Goal: Find specific page/section: Find specific page/section

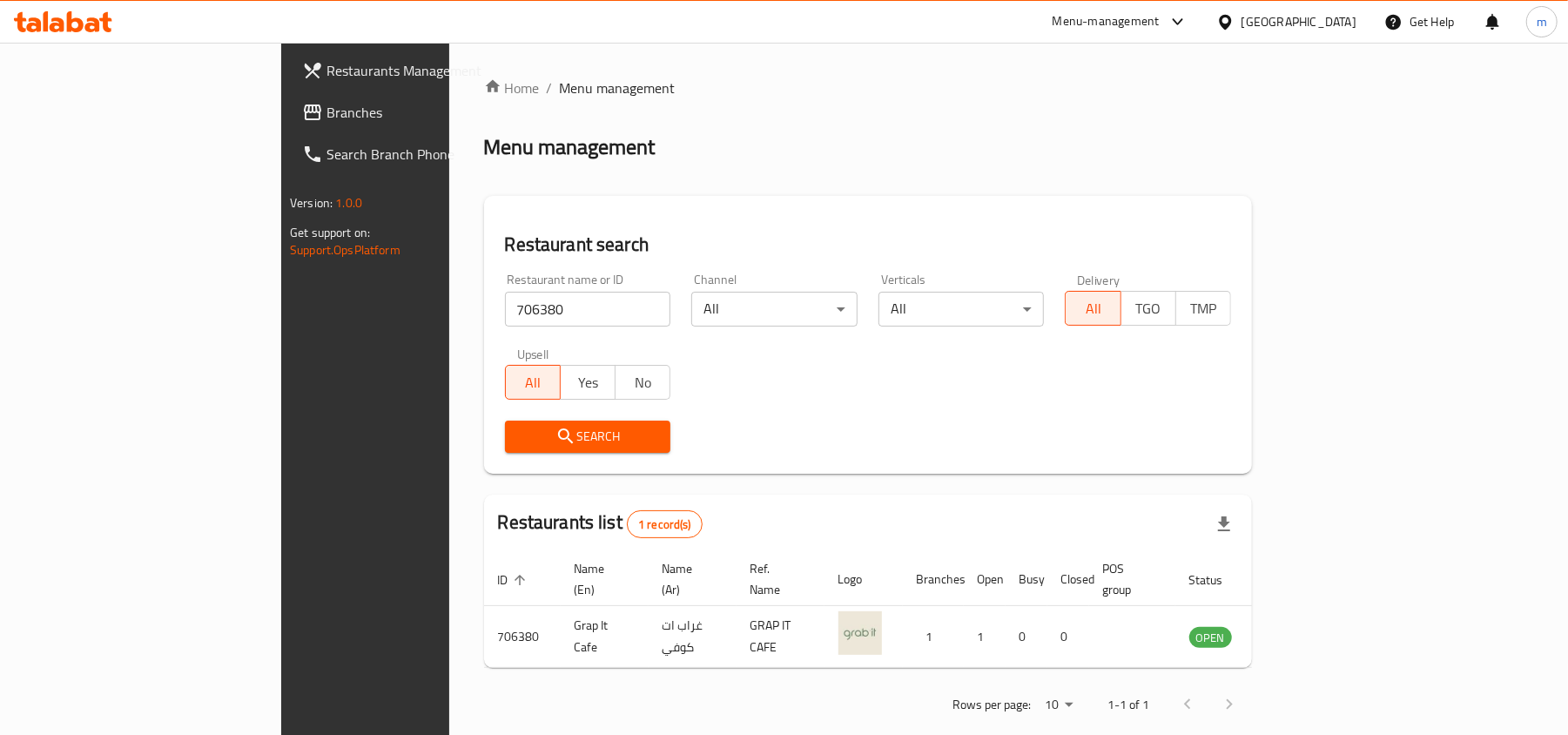
click at [1327, 29] on div "[GEOGRAPHIC_DATA]" at bounding box center [1299, 21] width 114 height 19
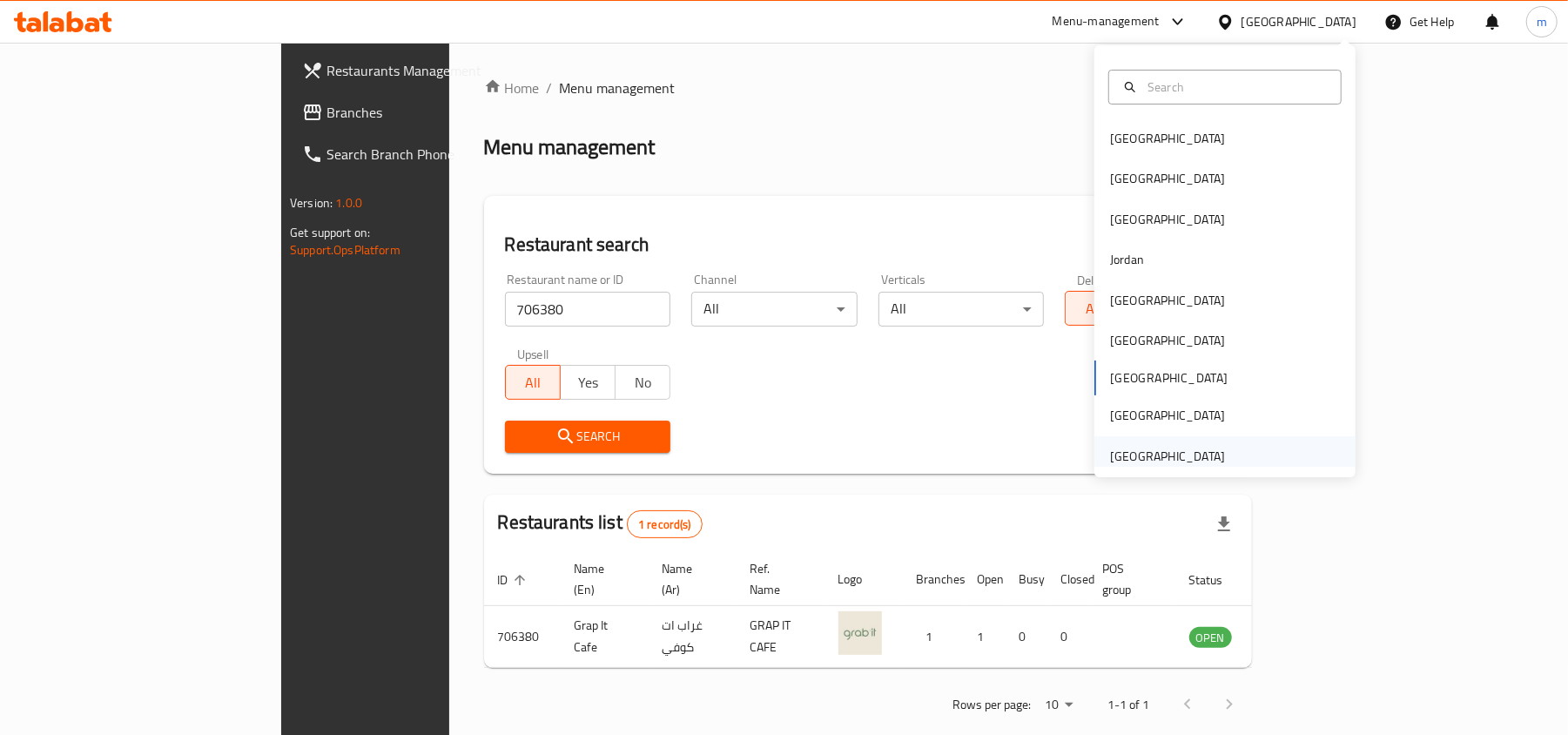
click at [1131, 456] on div "[GEOGRAPHIC_DATA]" at bounding box center [1167, 455] width 114 height 19
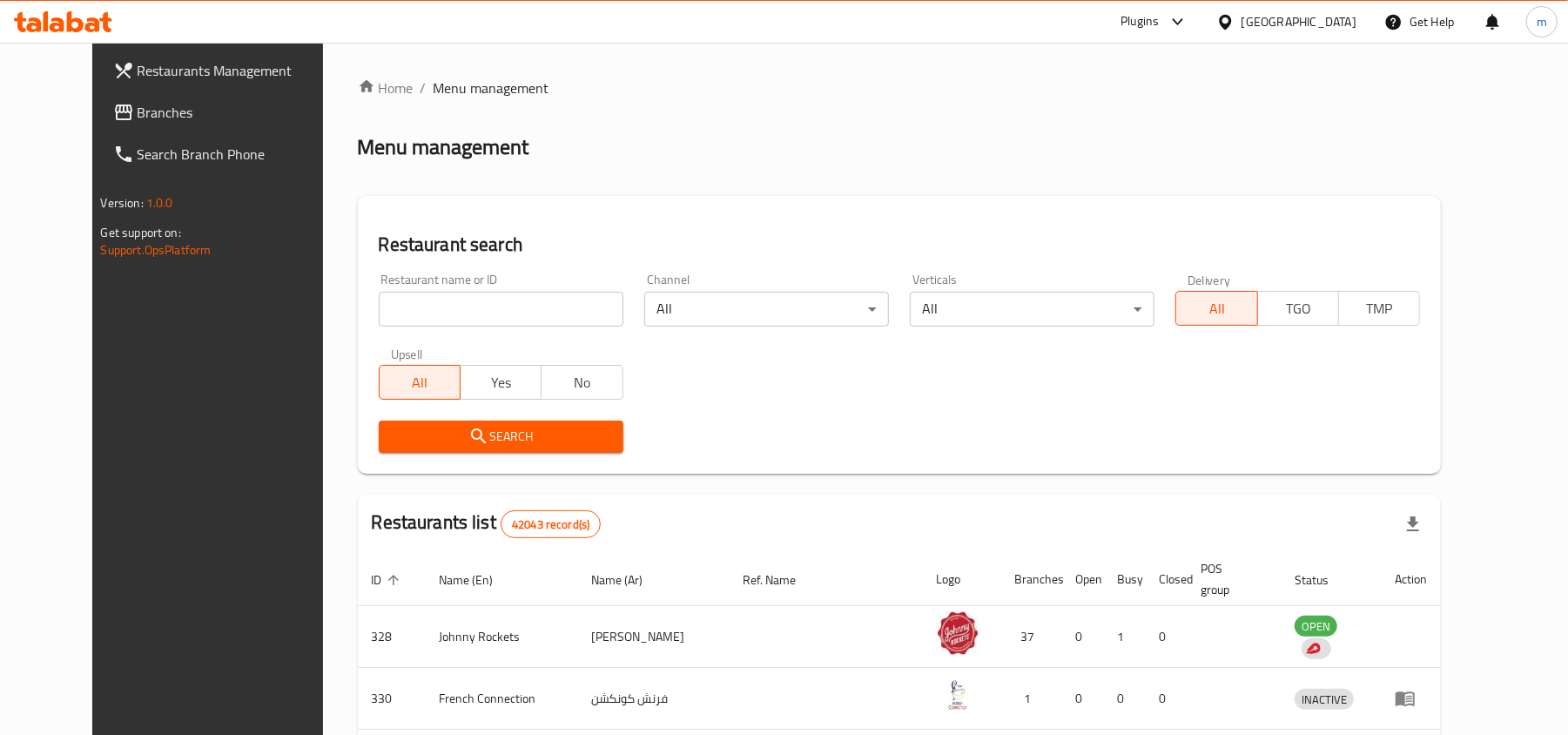
click at [138, 102] on span "Branches" at bounding box center [239, 112] width 203 height 21
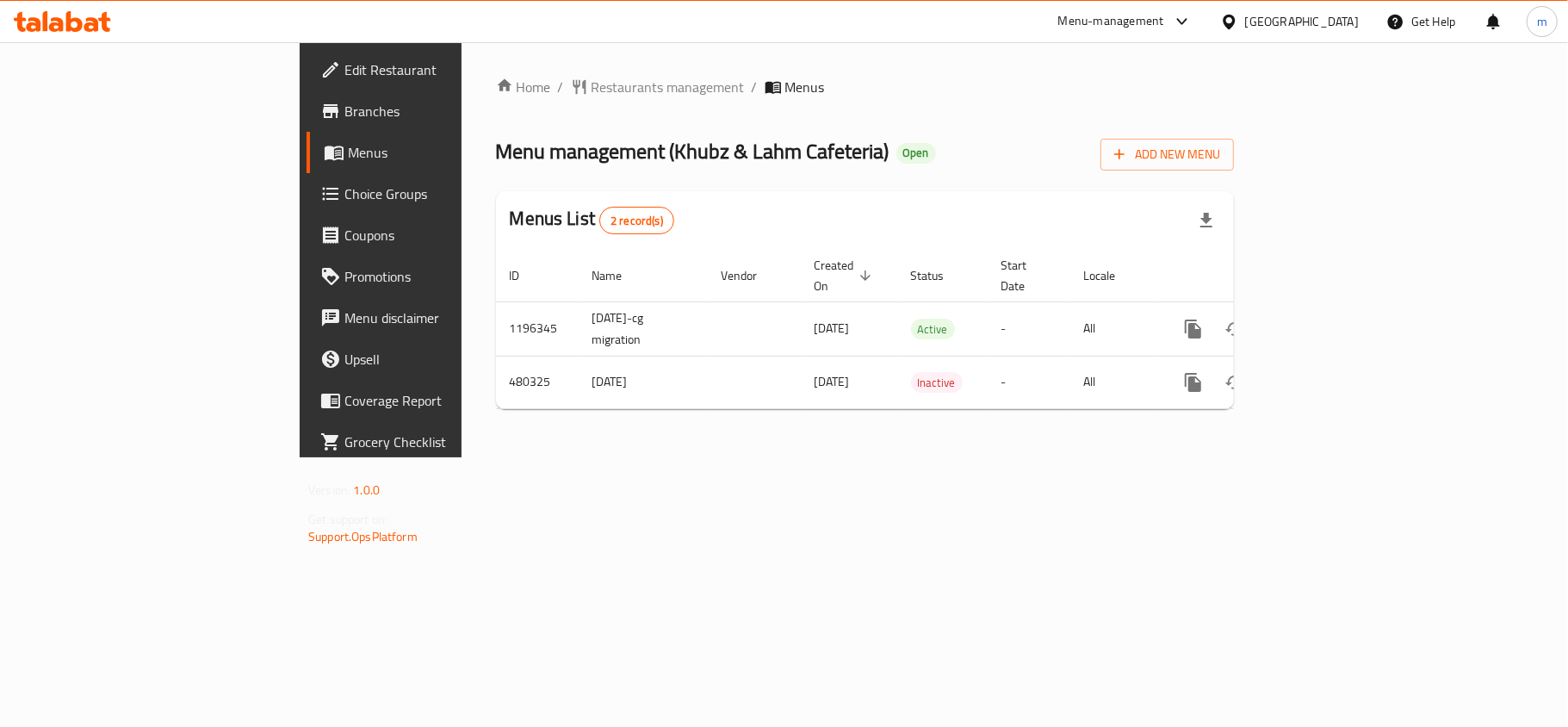
click at [876, 117] on div "Home / Restaurants management / Menus Menu management ( Khubz & Lahm Cafeteria …" at bounding box center [865, 249] width 738 height 346
click at [592, 89] on span "Restaurants management" at bounding box center [668, 87] width 153 height 20
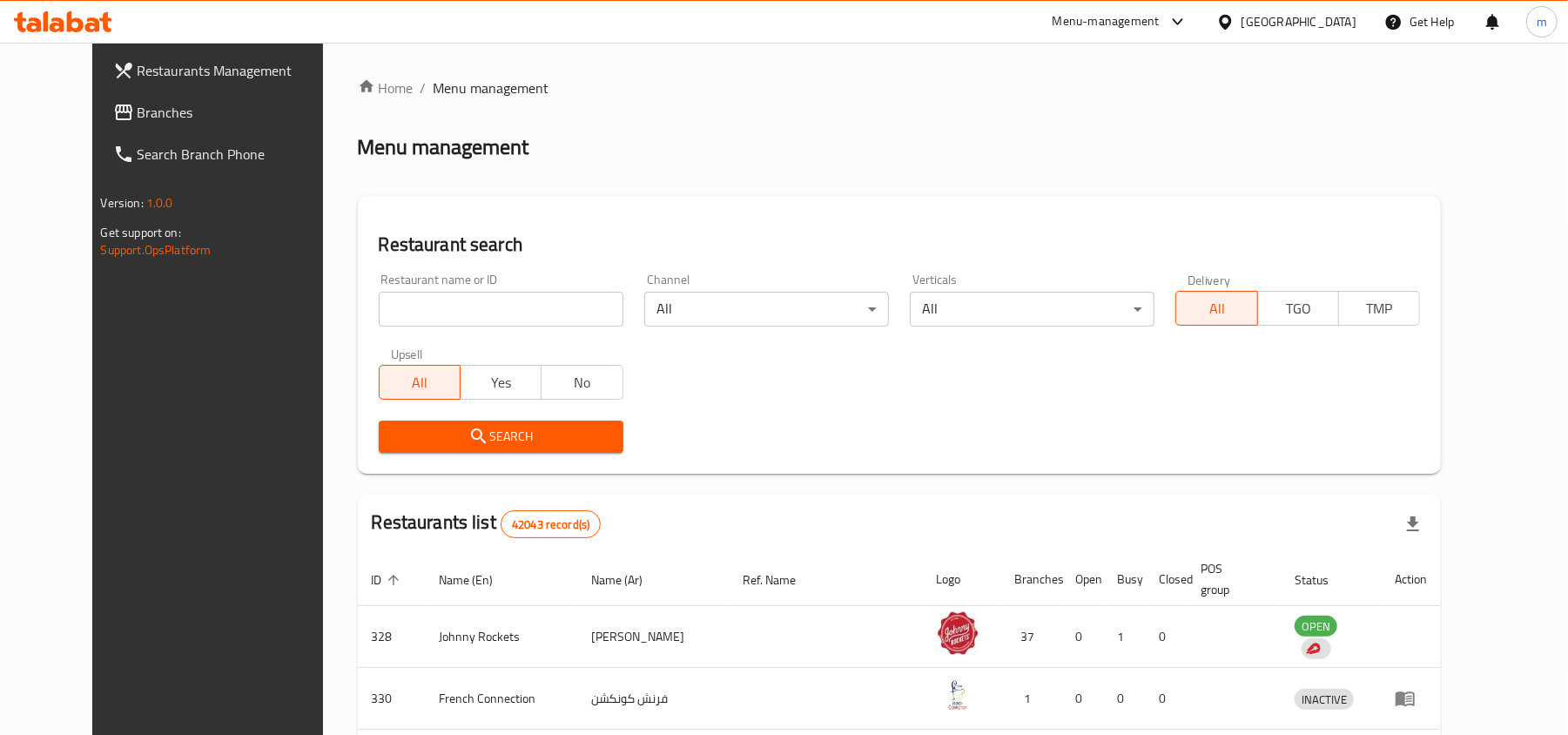
click at [387, 311] on input "search" at bounding box center [501, 308] width 245 height 35
paste input "633844"
type input "633844"
click button "Search" at bounding box center [501, 436] width 245 height 32
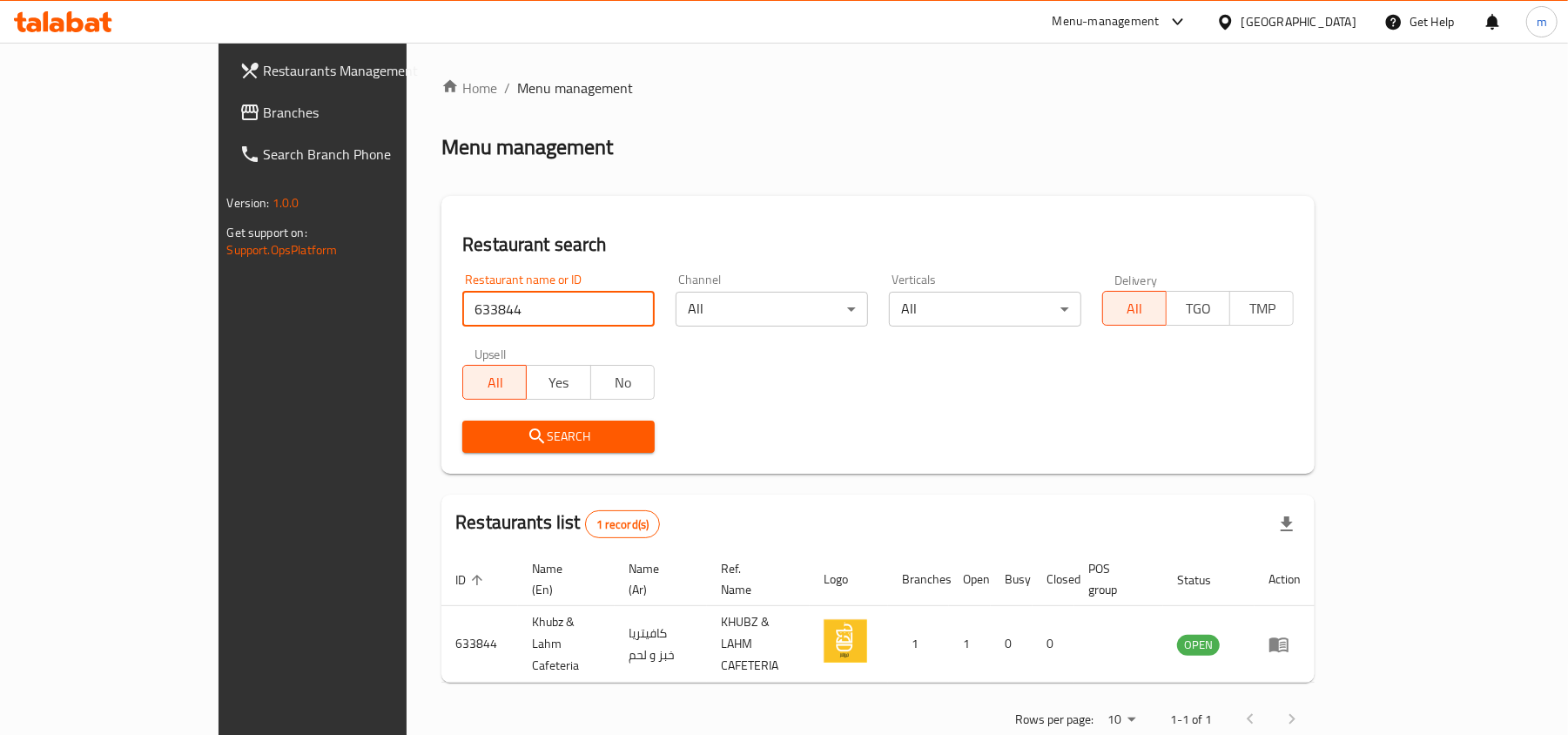
scroll to position [9, 0]
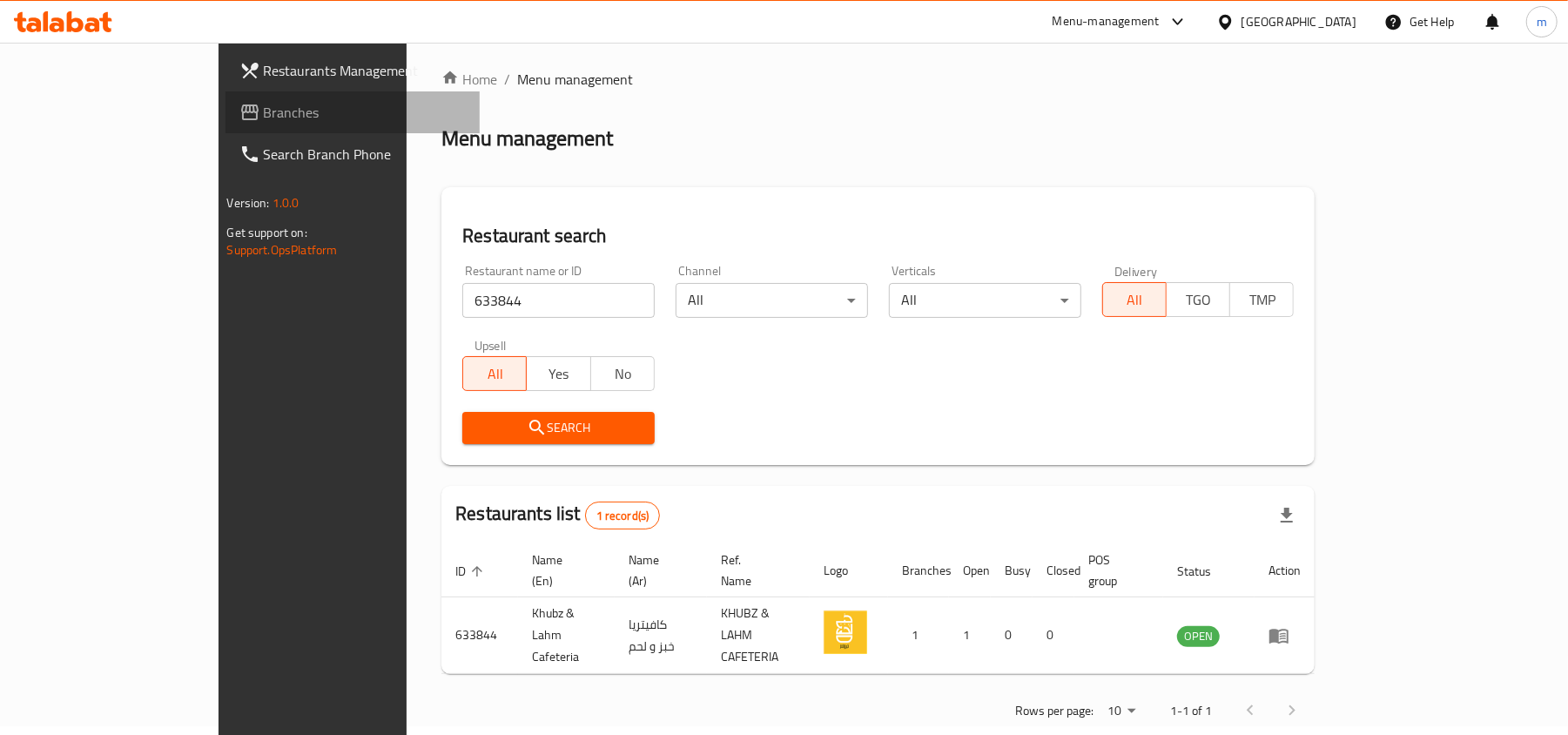
click at [264, 102] on span "Branches" at bounding box center [365, 112] width 203 height 21
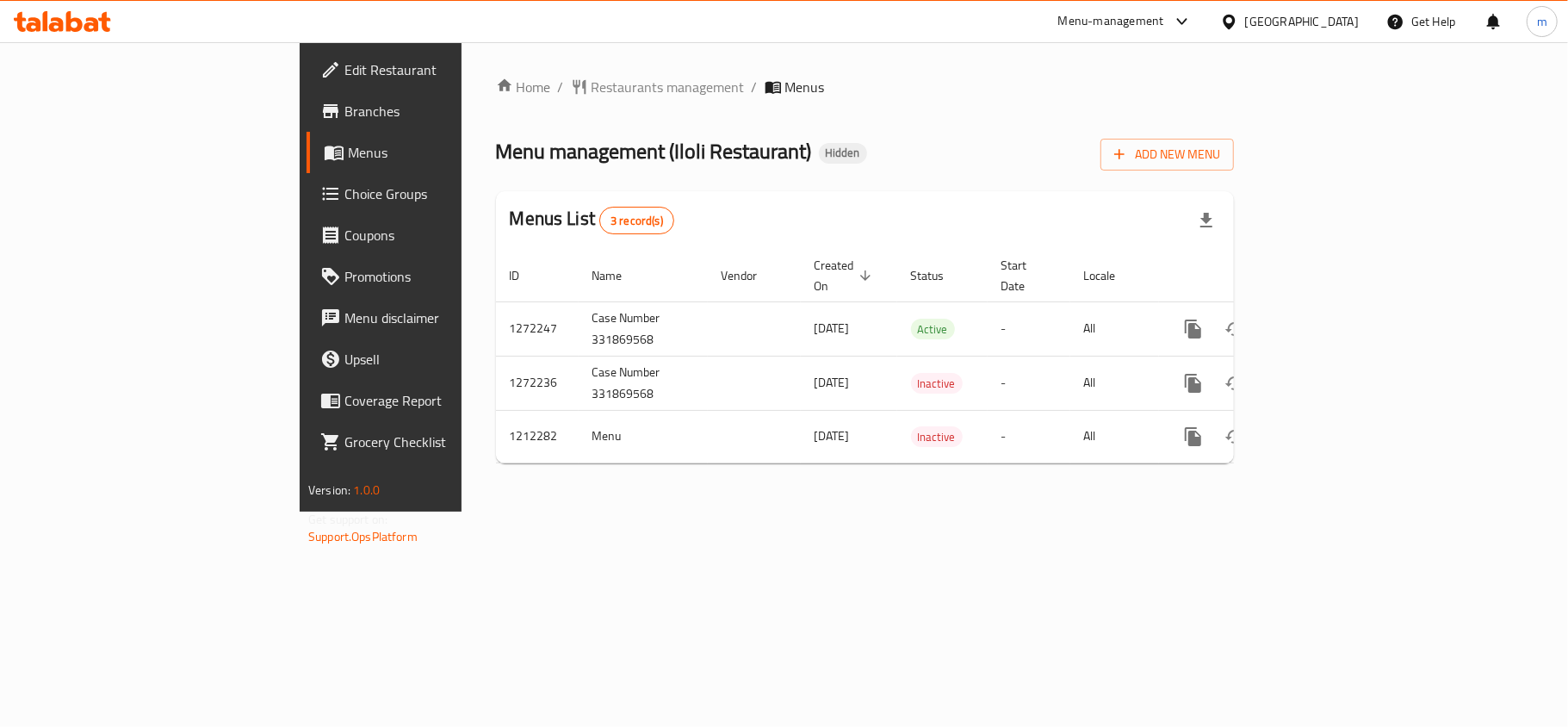
click at [768, 56] on div "Home / Restaurants management / Menus Menu management ( Iloli Restaurant ) Hidd…" at bounding box center [865, 277] width 807 height 470
click at [592, 88] on span "Restaurants management" at bounding box center [668, 87] width 153 height 20
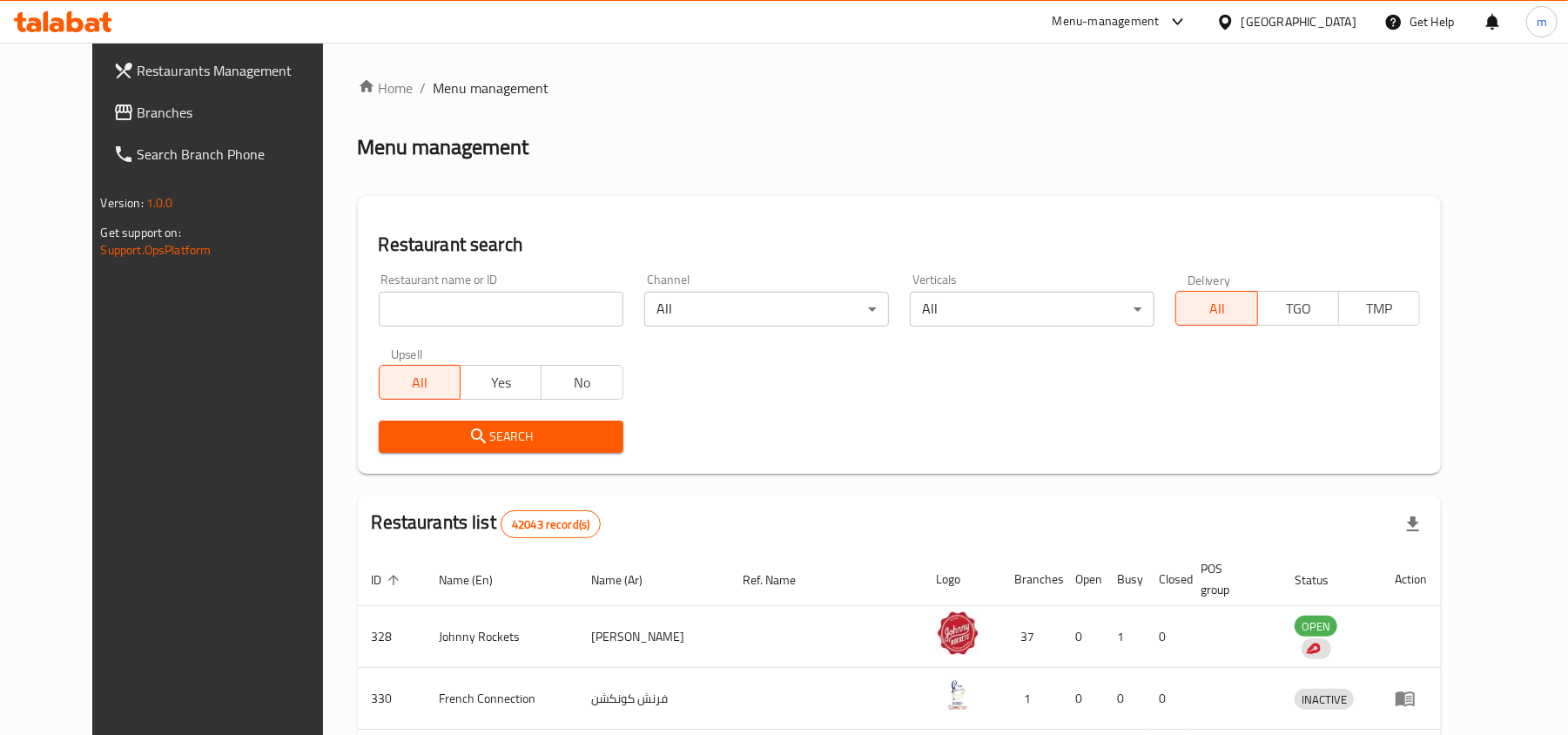
click at [410, 315] on input "search" at bounding box center [501, 308] width 245 height 35
paste input "671606"
type input "671606"
click at [491, 435] on span "Search" at bounding box center [501, 436] width 216 height 21
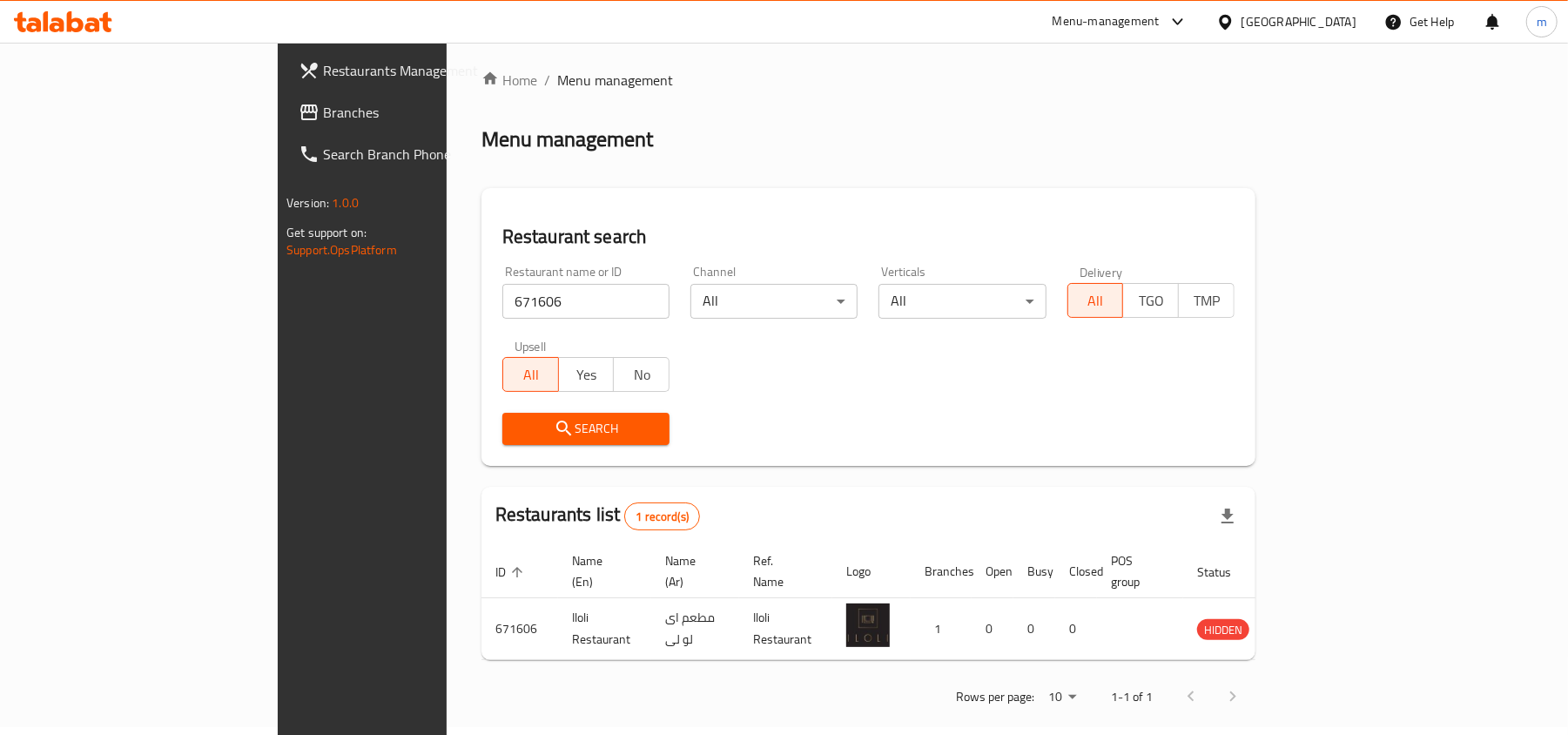
scroll to position [9, 0]
